Goal: Transaction & Acquisition: Book appointment/travel/reservation

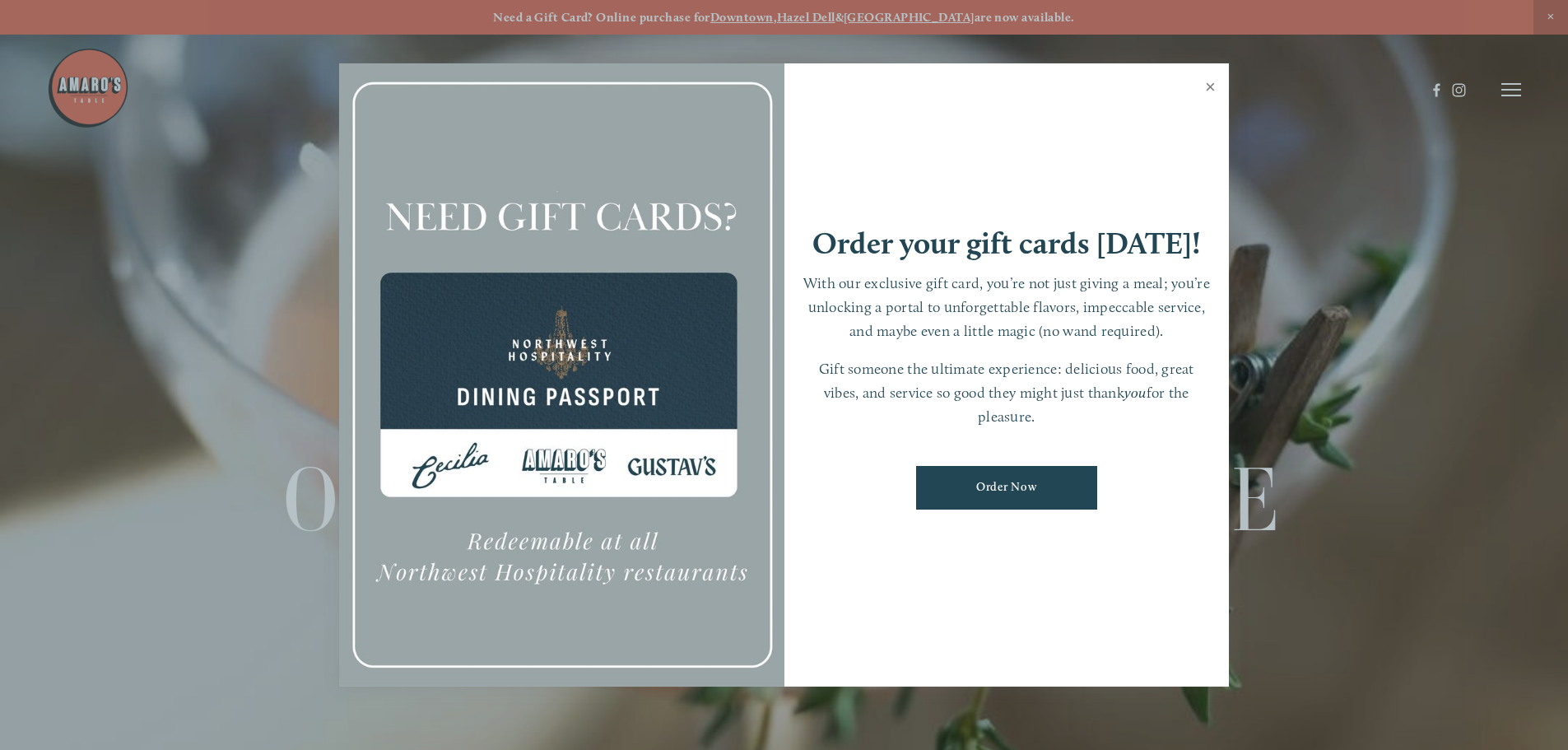
click at [1210, 85] on link "Close" at bounding box center [1210, 89] width 32 height 46
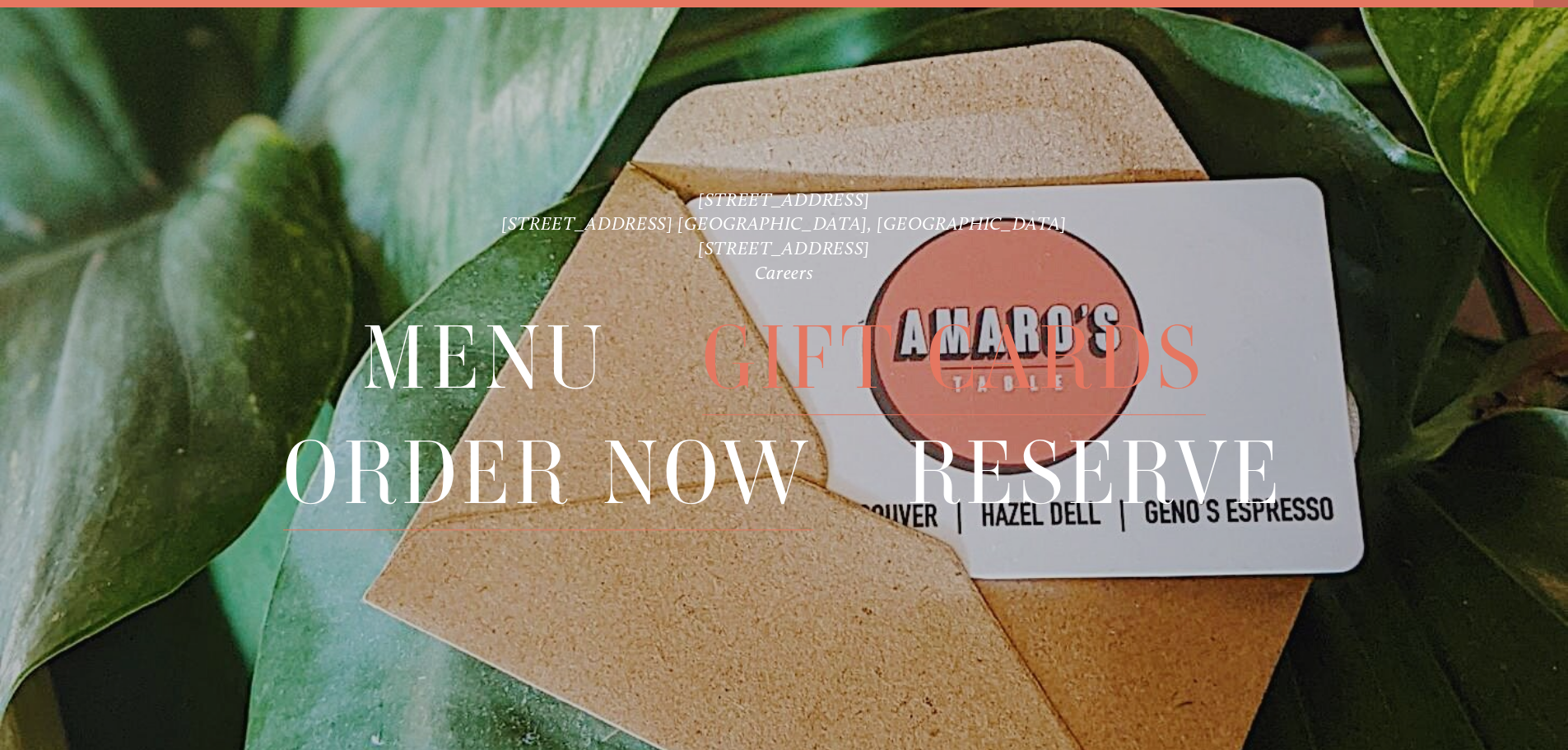
scroll to position [35, 0]
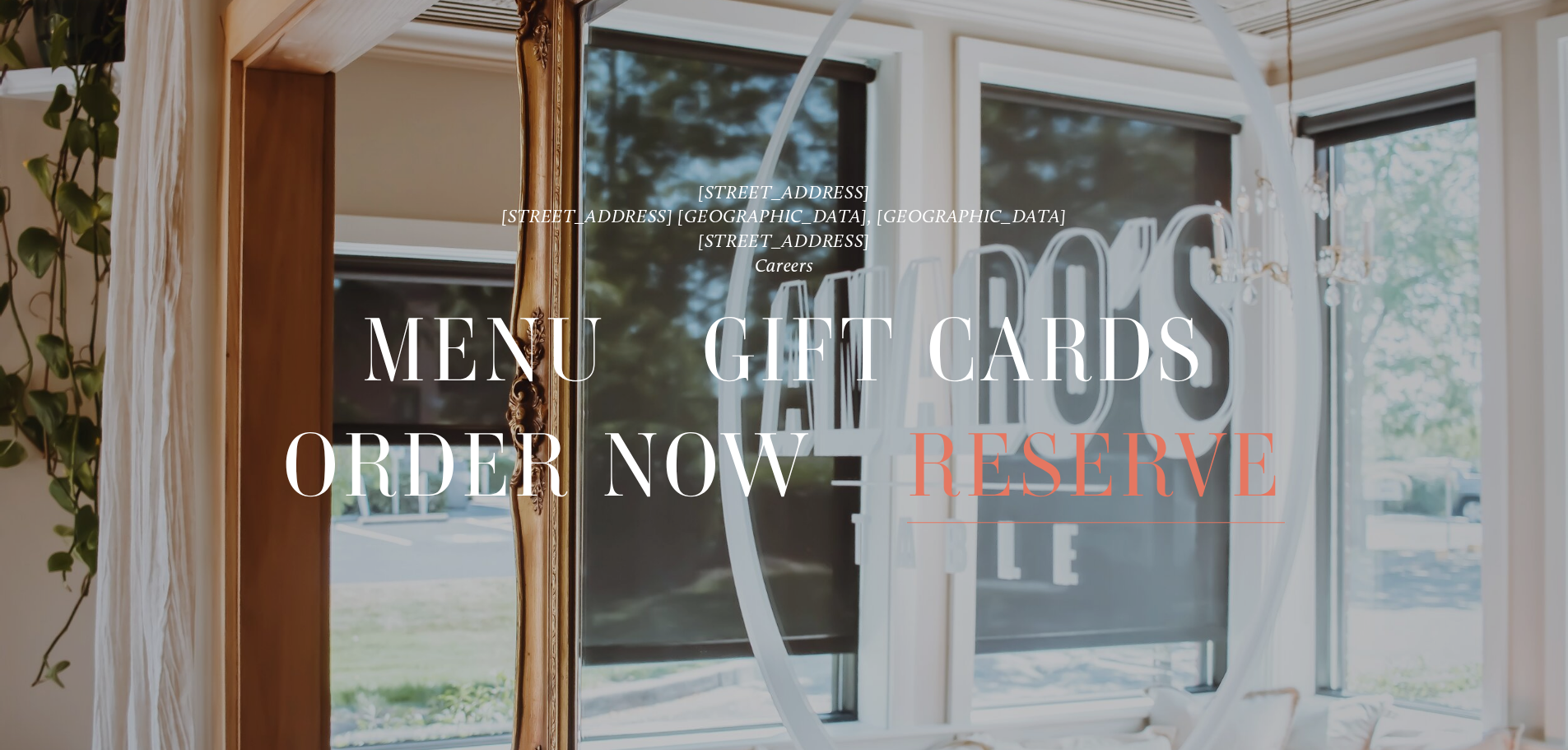
click at [1177, 452] on span "Reserve" at bounding box center [1096, 466] width 378 height 114
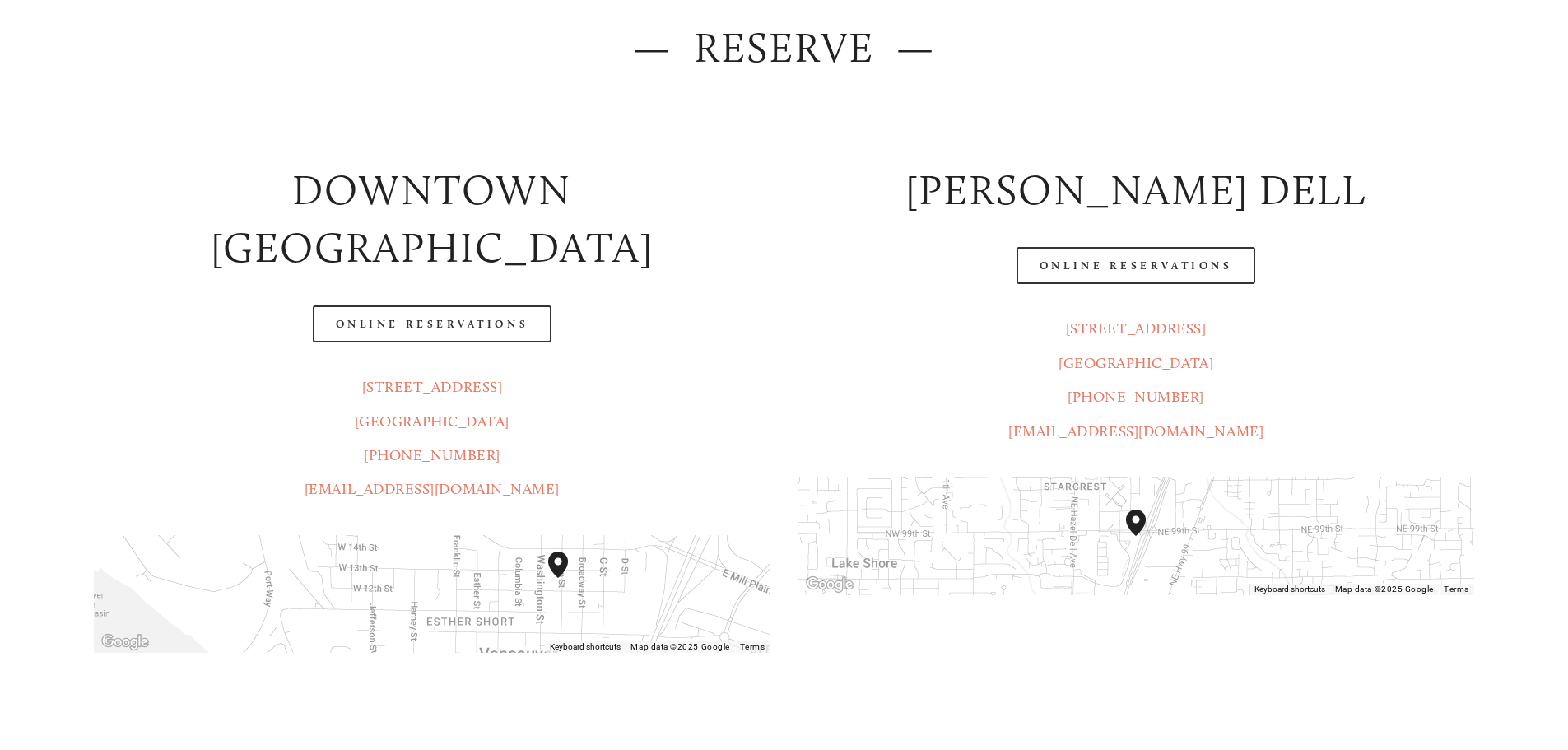
scroll to position [494, 0]
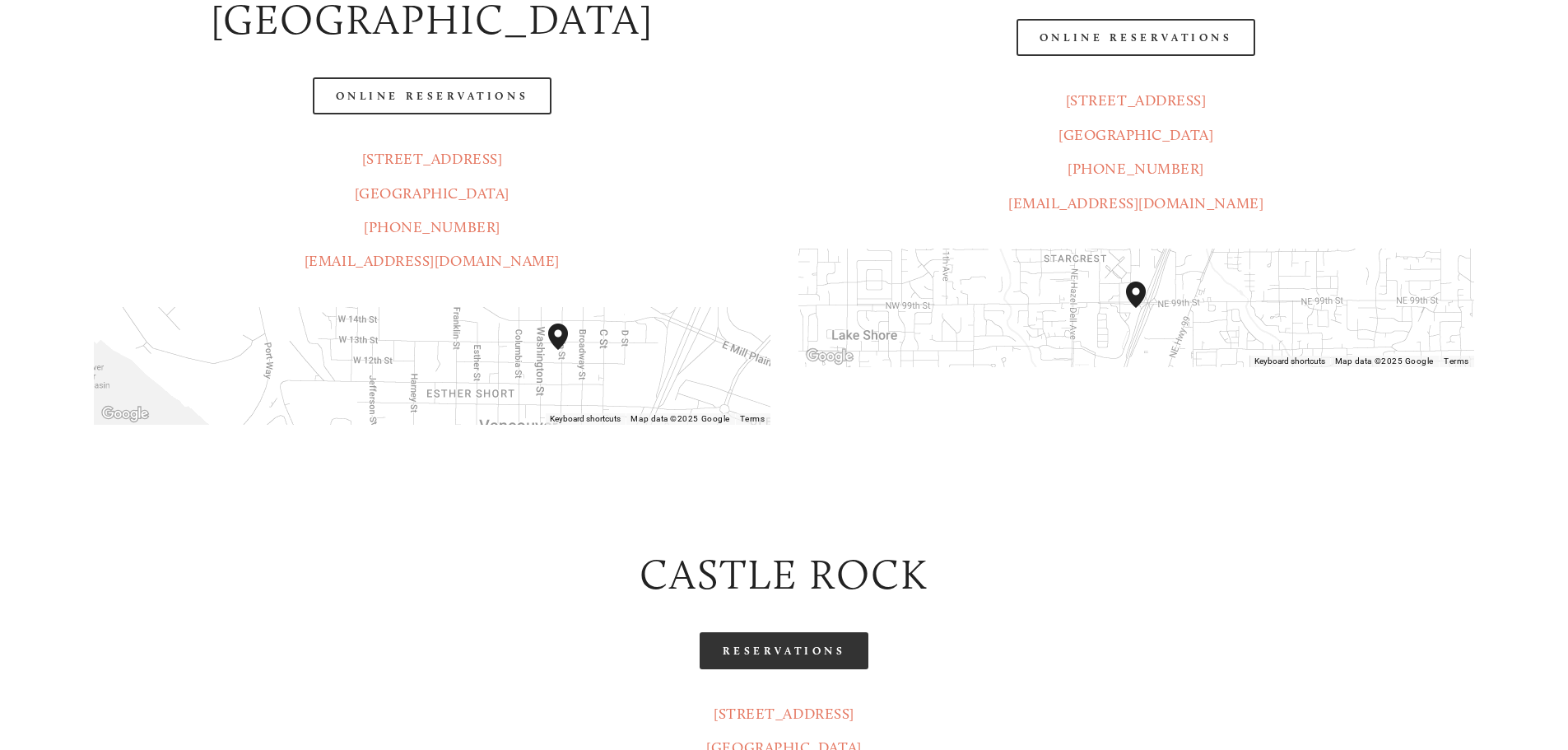
click at [761, 632] on link "Reservations" at bounding box center [784, 651] width 170 height 37
